Goal: Obtain resource: Obtain resource

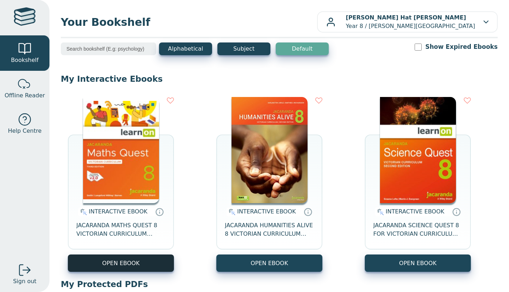
click at [163, 258] on button "OPEN EBOOK" at bounding box center [121, 262] width 106 height 17
click at [105, 246] on div "INTERACTIVE EBOOK JACARANDA MATHS QUEST 8 VICTORIAN CURRICULUM LEARNON EBOOK 3E" at bounding box center [121, 228] width 106 height 51
click at [105, 262] on button "OPEN EBOOK" at bounding box center [121, 262] width 106 height 17
